Goal: Task Accomplishment & Management: Use online tool/utility

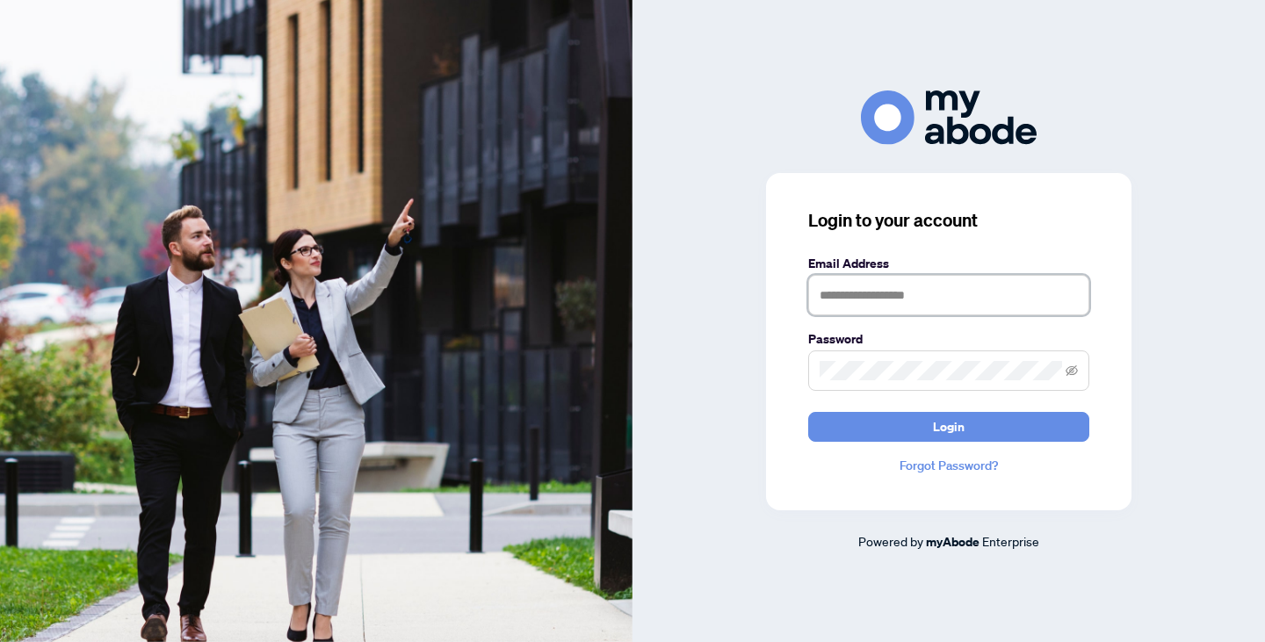
click at [907, 303] on input "text" at bounding box center [948, 295] width 281 height 40
type input "**********"
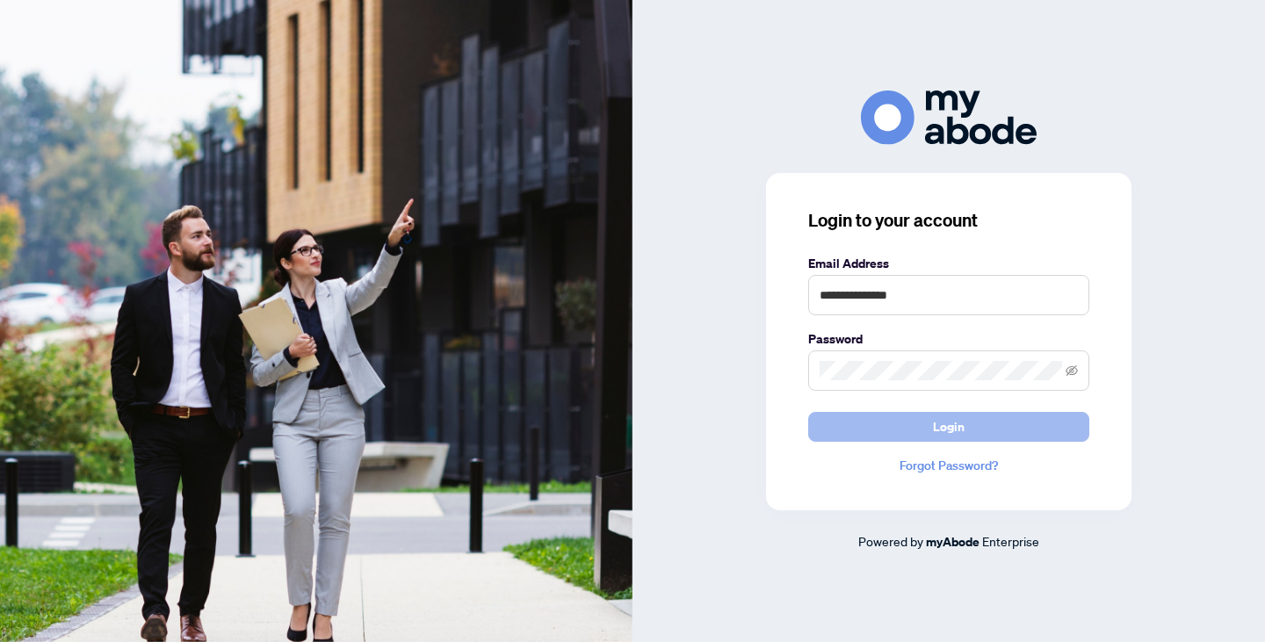
click at [940, 427] on span "Login" at bounding box center [949, 427] width 32 height 28
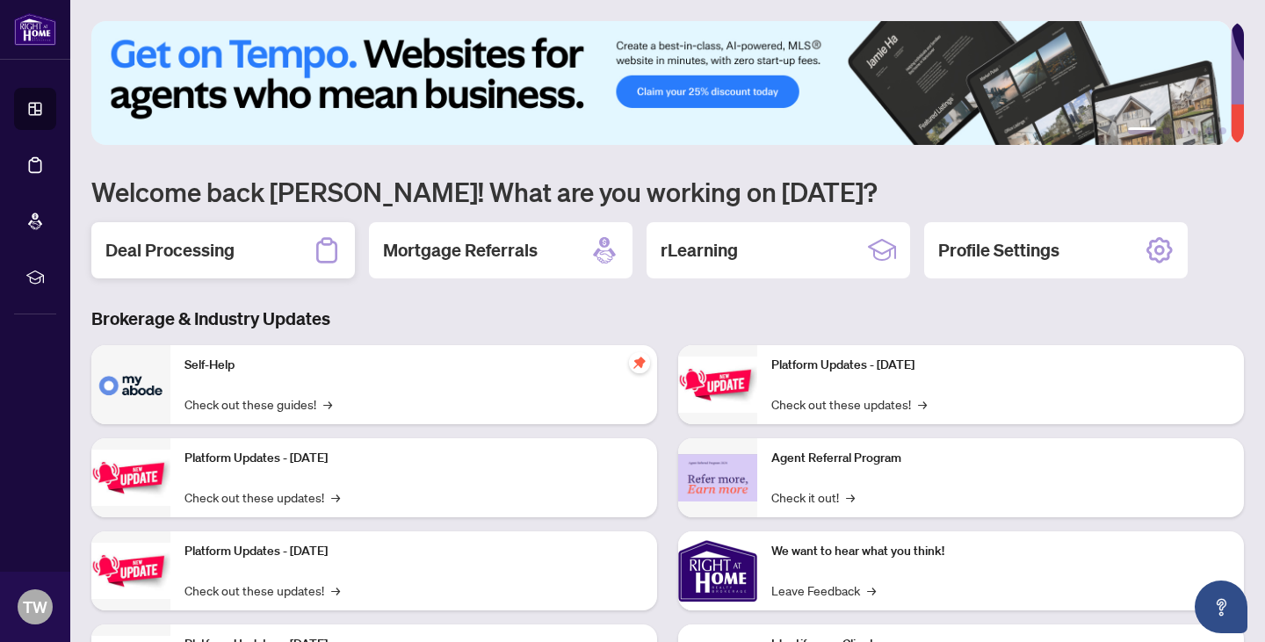
click at [205, 252] on h2 "Deal Processing" at bounding box center [169, 250] width 129 height 25
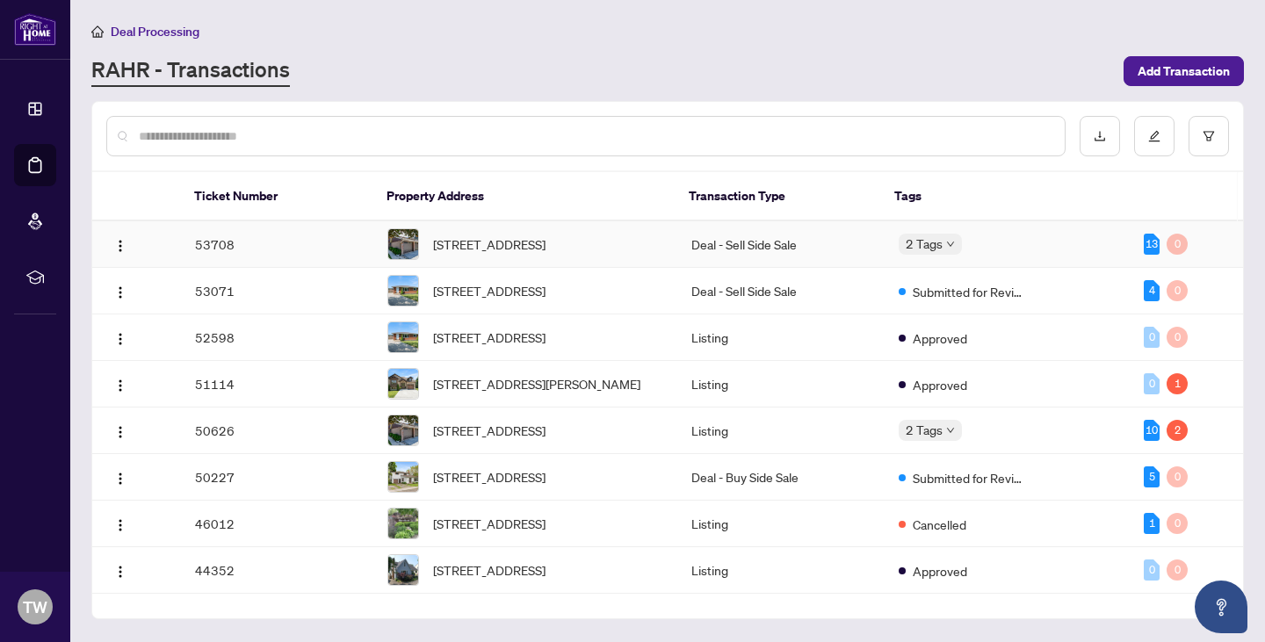
click at [271, 251] on td "53708" at bounding box center [277, 244] width 193 height 47
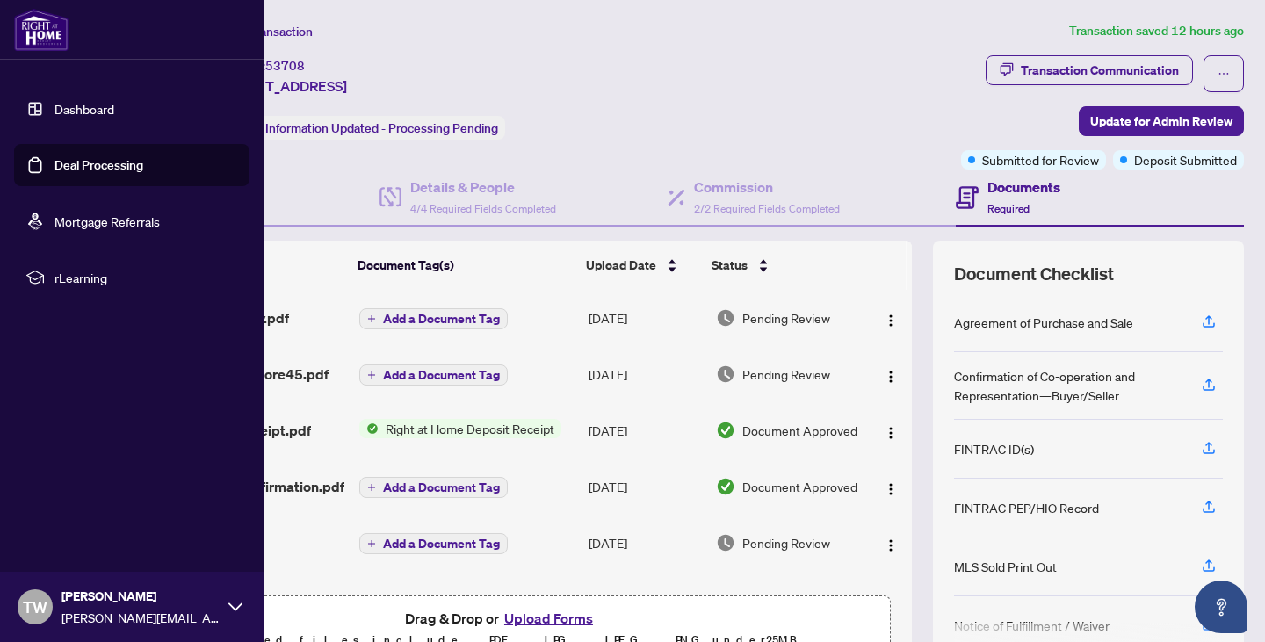
click at [37, 36] on img at bounding box center [41, 30] width 54 height 42
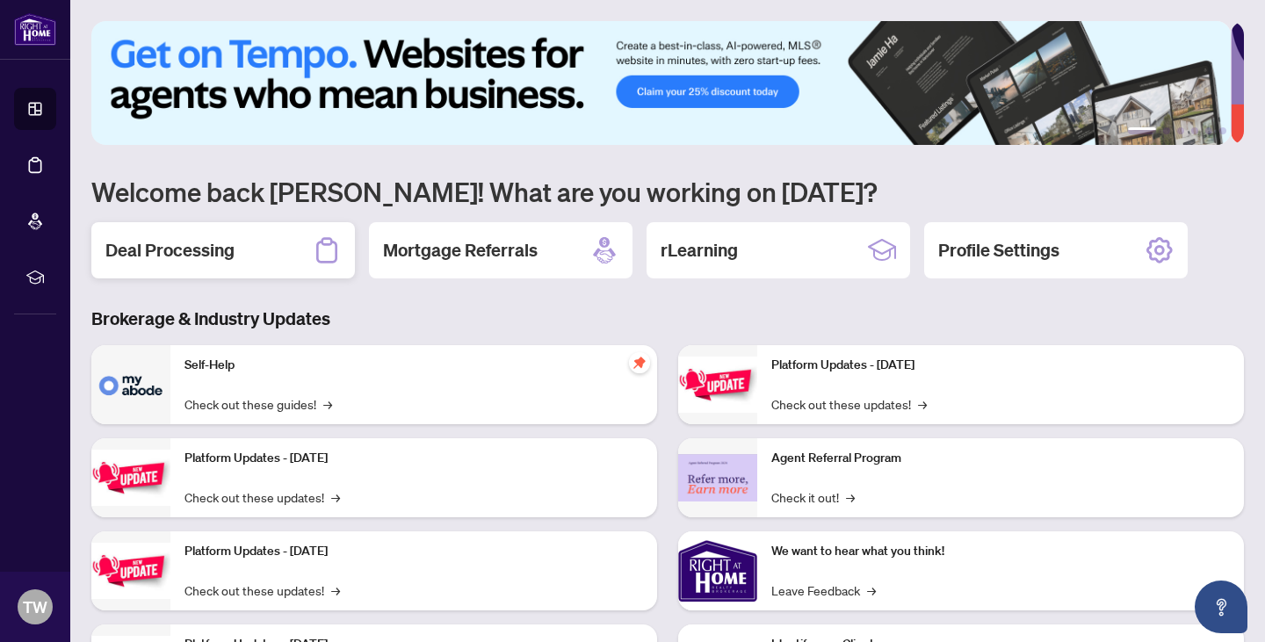
click at [192, 238] on h2 "Deal Processing" at bounding box center [169, 250] width 129 height 25
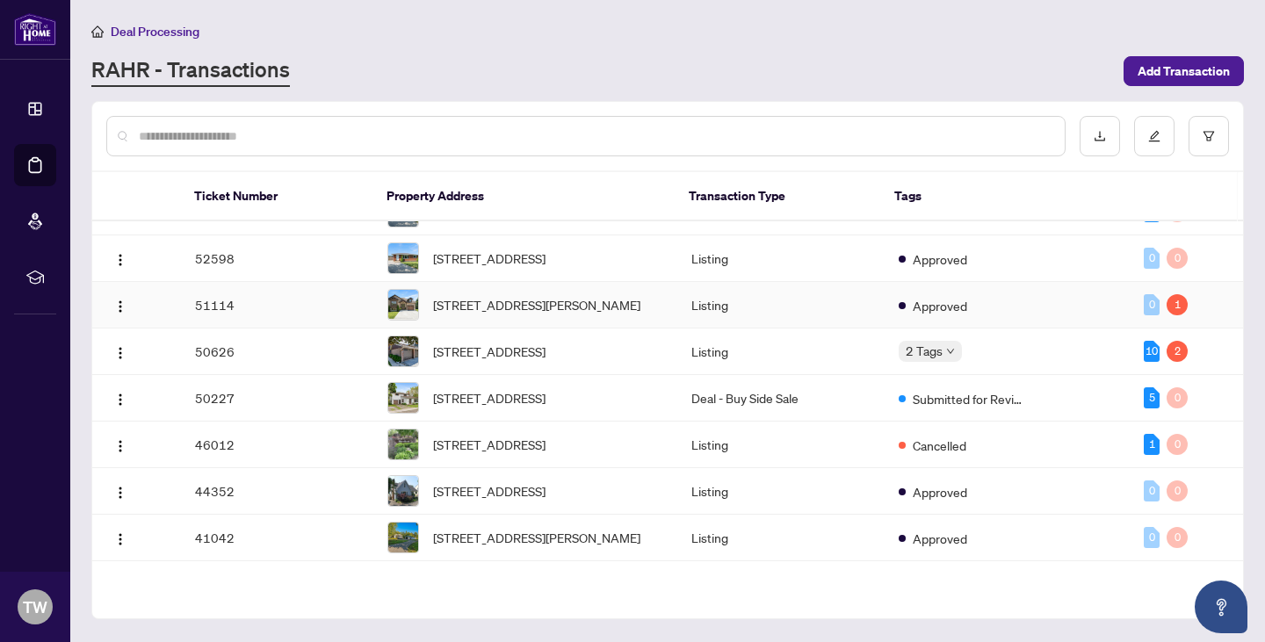
scroll to position [87, 0]
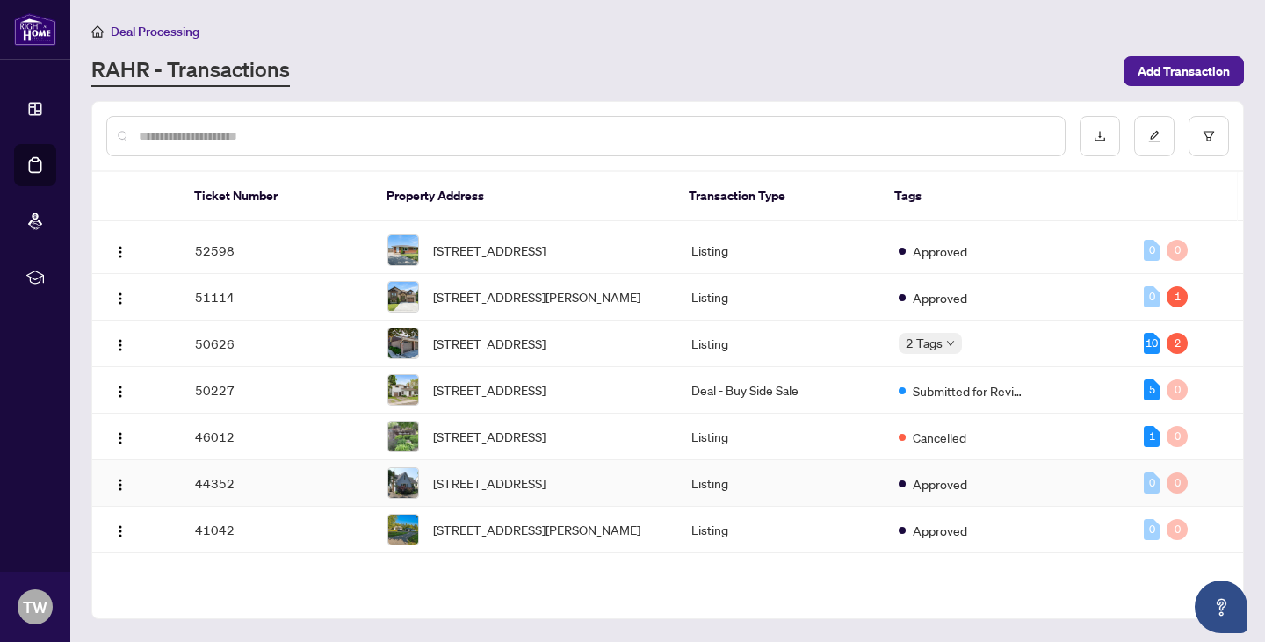
click at [215, 507] on td "44352" at bounding box center [277, 483] width 193 height 47
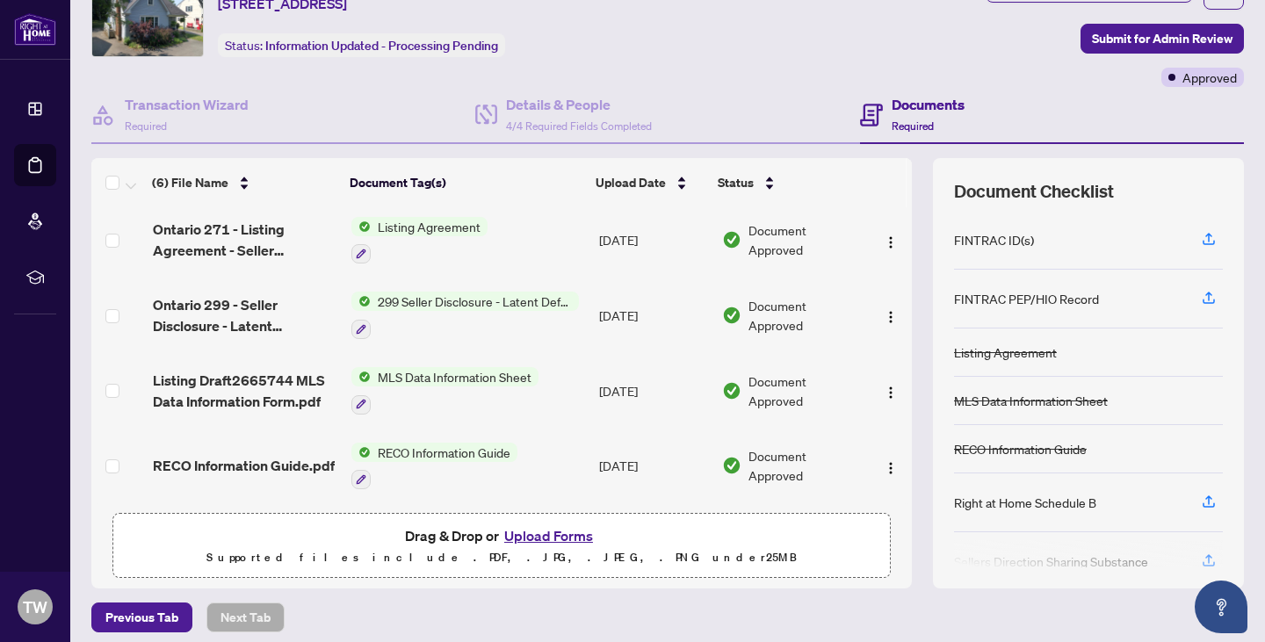
scroll to position [85, 0]
